Goal: Subscribe to service/newsletter

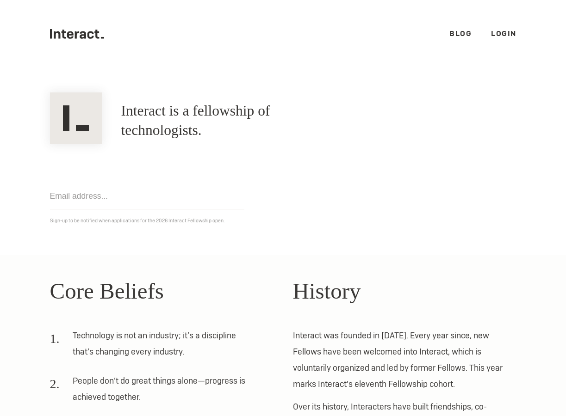
click at [78, 191] on input "email" at bounding box center [147, 196] width 194 height 26
type input "reaganr@sas.upenn.edu"
click input "Get notified" at bounding box center [0, 0] width 0 height 0
click at [155, 200] on input "reaganr@sas.upenn.edu" at bounding box center [147, 196] width 194 height 26
click input "Get notified" at bounding box center [0, 0] width 0 height 0
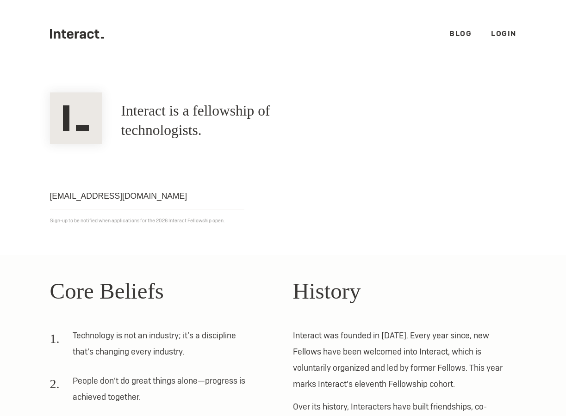
click at [79, 42] on ul ".cls-1{fill:#33312f;} interact-brand-logotype-black Blog Login" at bounding box center [283, 34] width 466 height 68
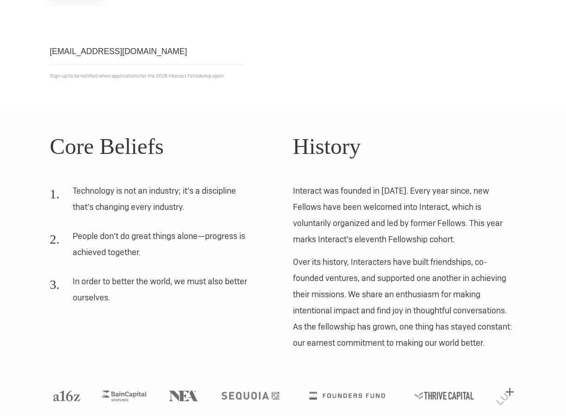
scroll to position [160, 0]
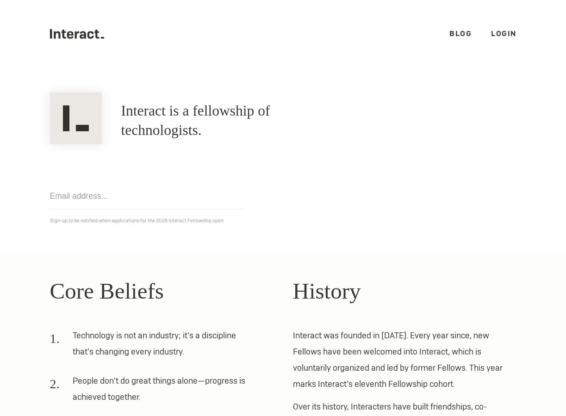
click at [87, 35] on icon at bounding box center [90, 35] width 6 height 8
drag, startPoint x: 262, startPoint y: 114, endPoint x: 245, endPoint y: 114, distance: 16.6
click at [262, 114] on h1 "Interact is a fellowship of technologists." at bounding box center [230, 120] width 219 height 39
click at [90, 123] on img at bounding box center [76, 118] width 52 height 52
